Goal: Find contact information: Find contact information

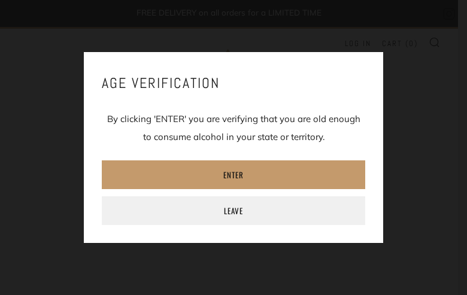
type input "[EMAIL_ADDRESS][DOMAIN_NAME]"
type input "upCDSemg"
type input "[EMAIL_ADDRESS][DOMAIN_NAME]"
type input "NkuajGwlCFtNYmhN"
type input "AWRlfGGbTgy"
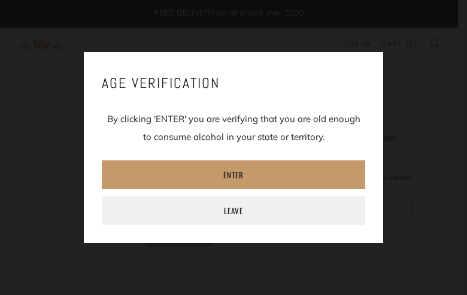
type input "[EMAIL_ADDRESS][DOMAIN_NAME]"
type input "2695345396"
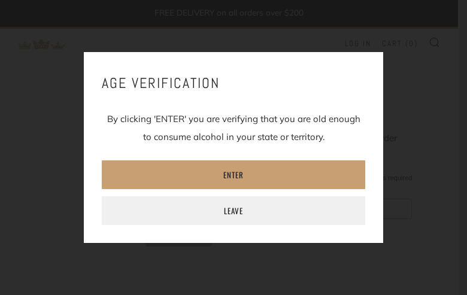
type input "[EMAIL_ADDRESS][DOMAIN_NAME]"
type input "OOiaJxnT"
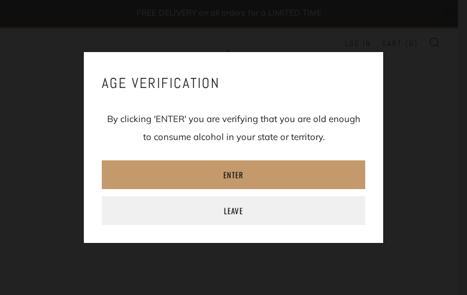
type input "[EMAIL_ADDRESS][DOMAIN_NAME]"
type input "ljHISWIRvUbGc"
type input "[EMAIL_ADDRESS][DOMAIN_NAME]"
type input "ApMhrbDpt"
type input "[EMAIL_ADDRESS][DOMAIN_NAME]"
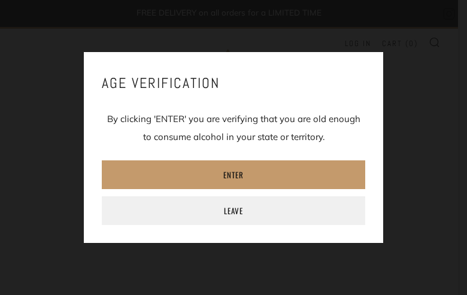
type input "qQfYVMCcmuAUlh"
type input "[EMAIL_ADDRESS][DOMAIN_NAME]"
type input "FaIpiuZryxa"
type input "pSsxaezJYGlHyw"
type input "[EMAIL_ADDRESS][DOMAIN_NAME]"
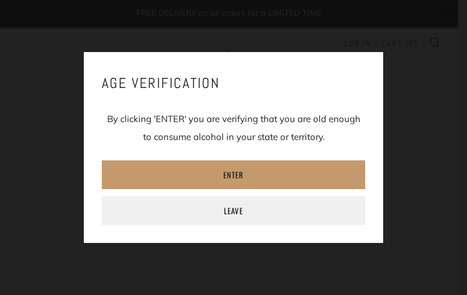
type input "8885775366"
type input "[EMAIL_ADDRESS][DOMAIN_NAME]"
type input "trEzPiFOGp"
type input "[EMAIL_ADDRESS][DOMAIN_NAME]"
type input "PjiOWpLQbEmmy"
